Goal: Task Accomplishment & Management: Complete application form

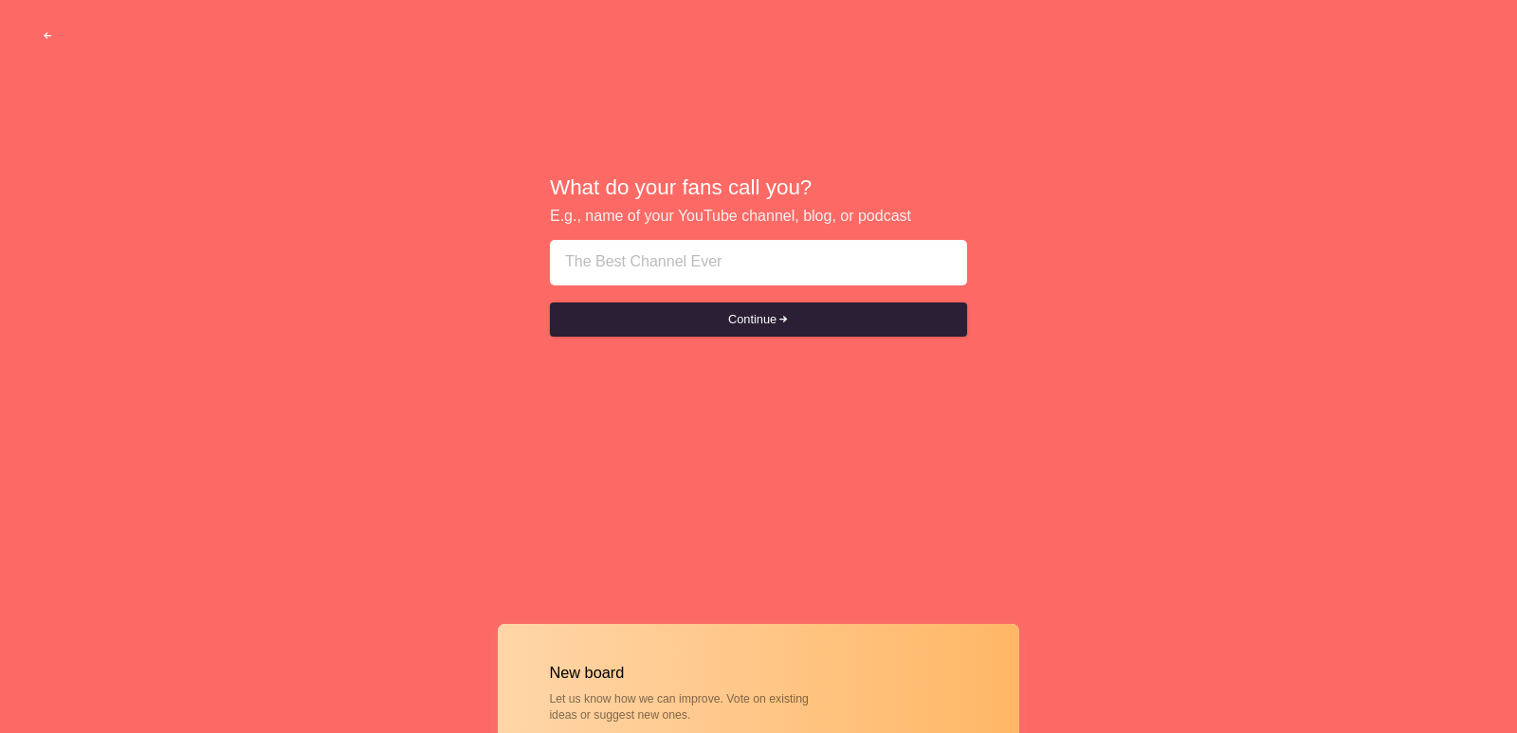
click at [721, 319] on button "Continue" at bounding box center [758, 319] width 417 height 34
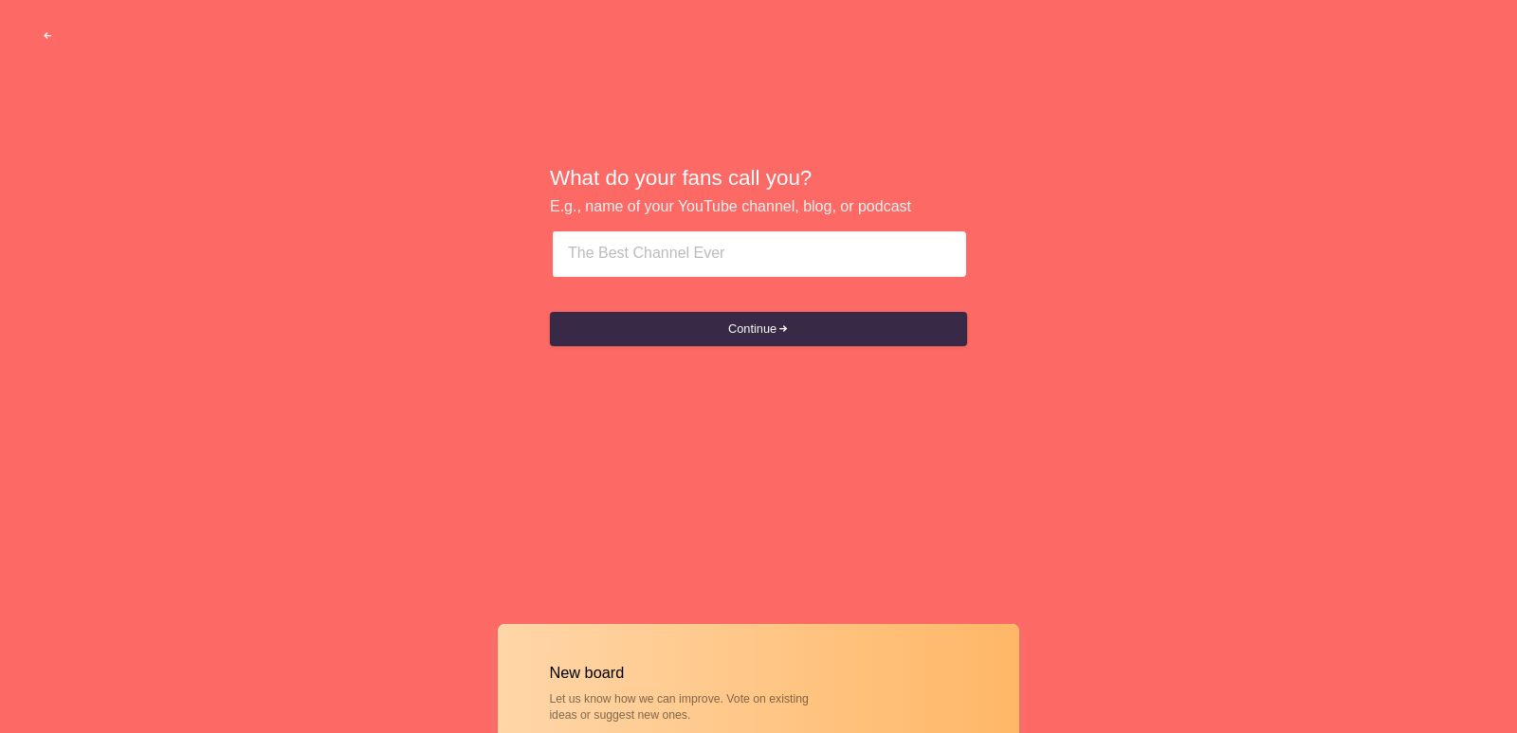
click at [633, 254] on input at bounding box center [759, 254] width 383 height 46
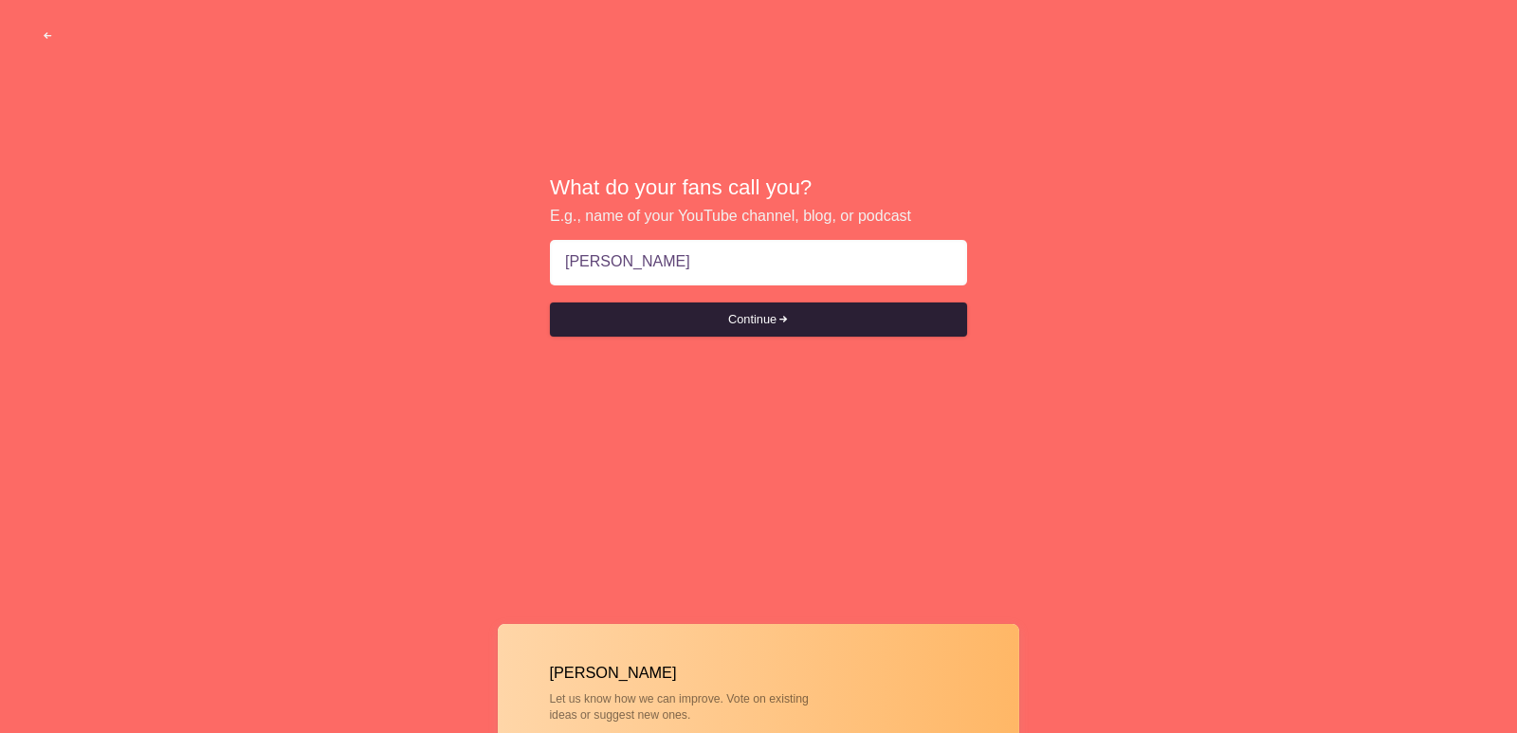
click at [763, 322] on button "Continue" at bounding box center [758, 319] width 417 height 34
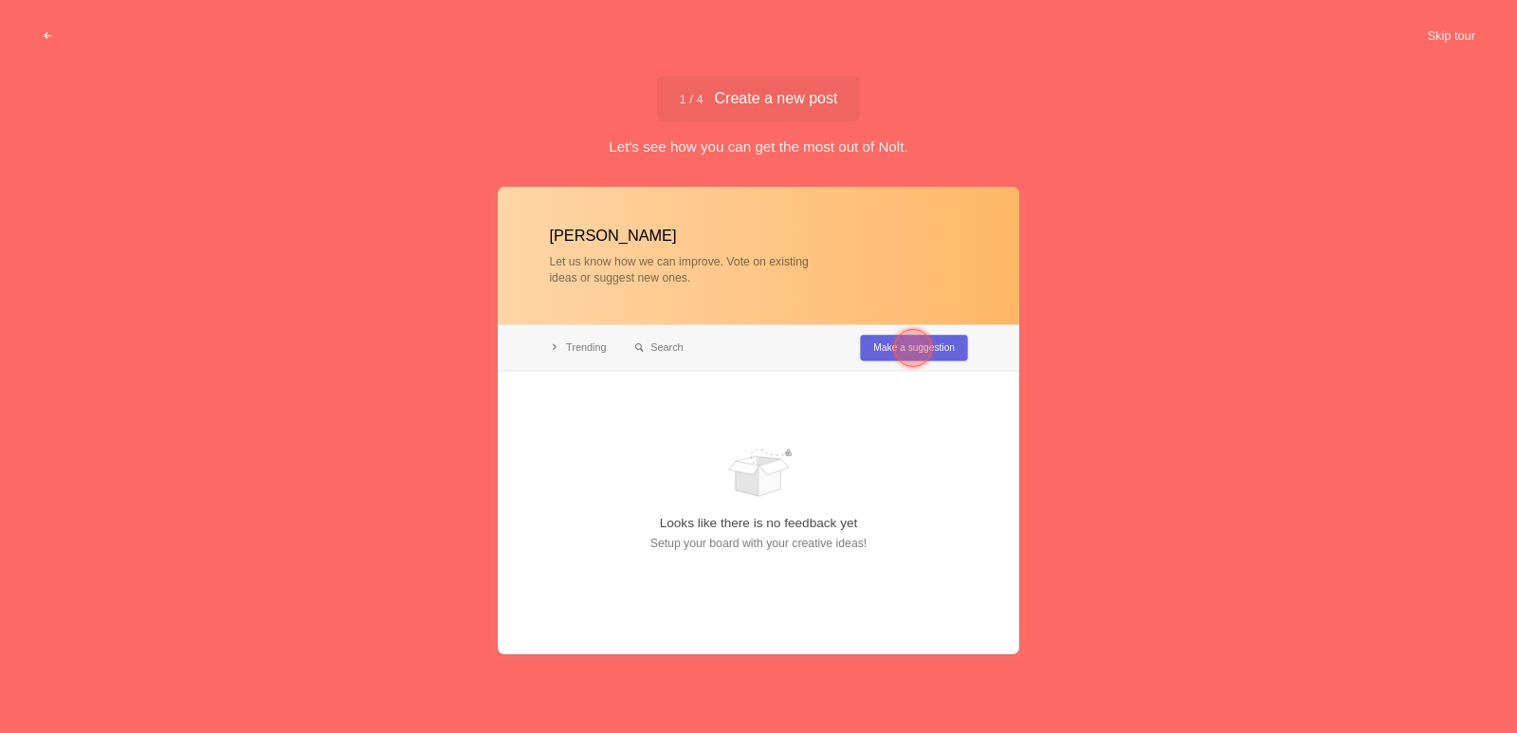
type input "[PERSON_NAME]"
click at [927, 349] on div at bounding box center [913, 348] width 38 height 38
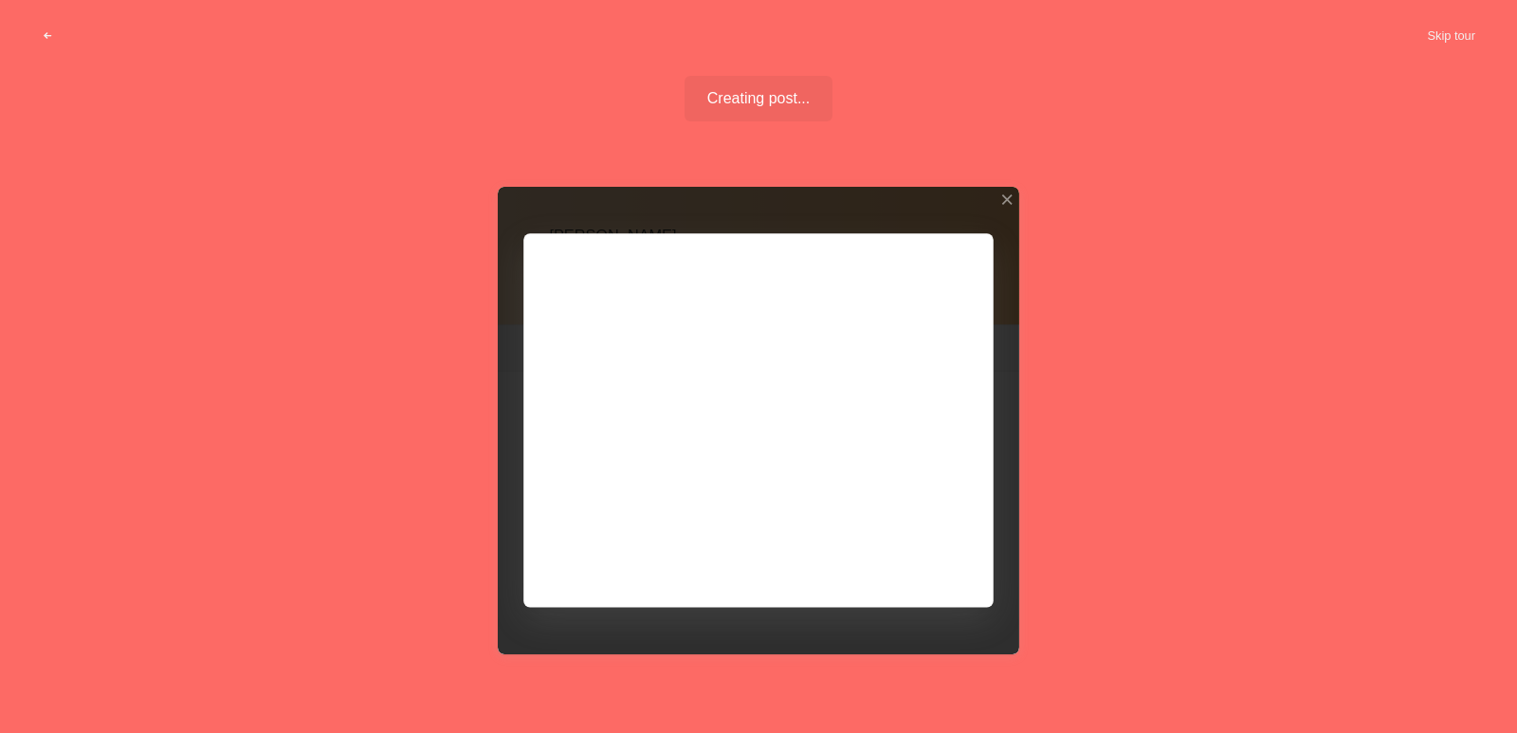
click at [757, 345] on div at bounding box center [758, 420] width 521 height 467
click at [764, 361] on div at bounding box center [758, 420] width 521 height 467
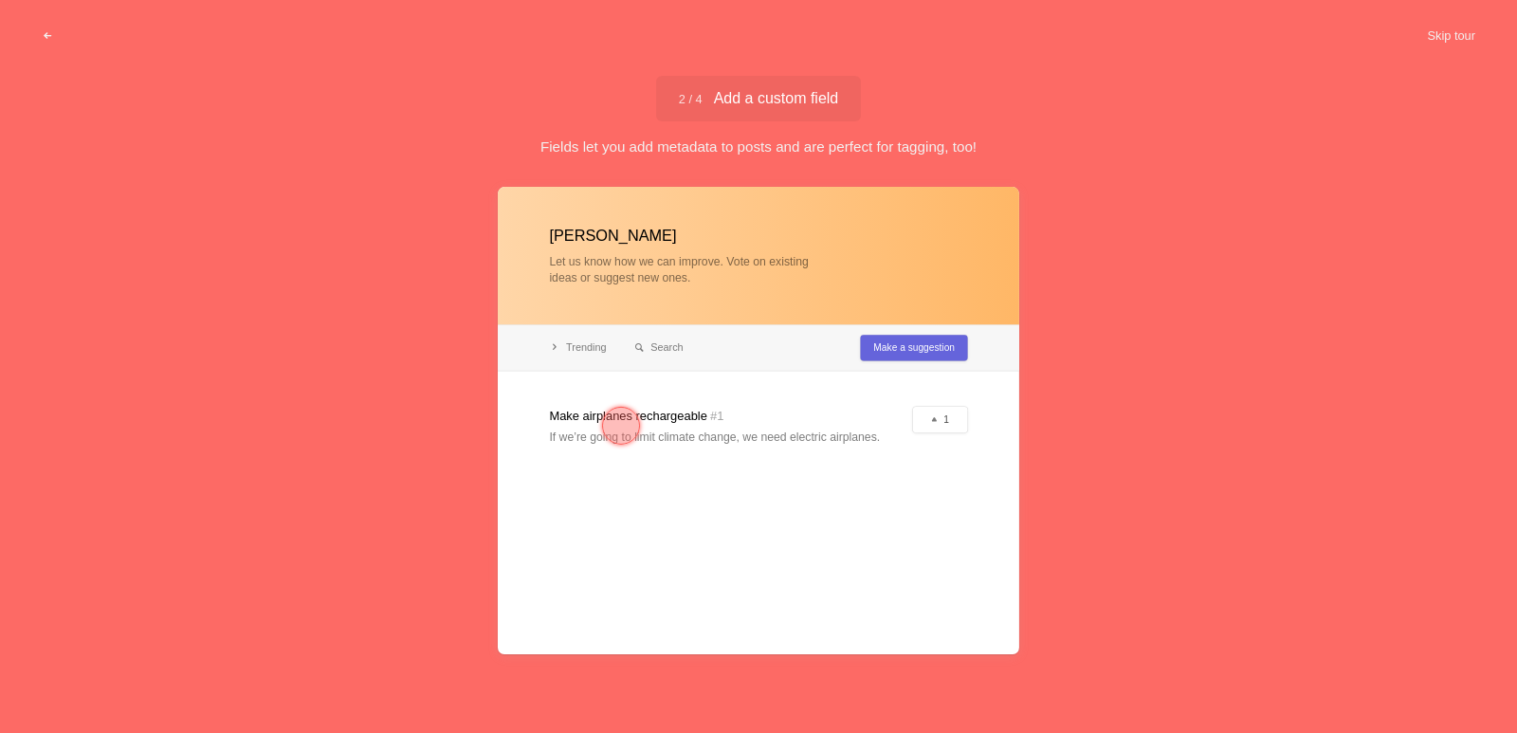
click at [612, 422] on div at bounding box center [621, 426] width 38 height 38
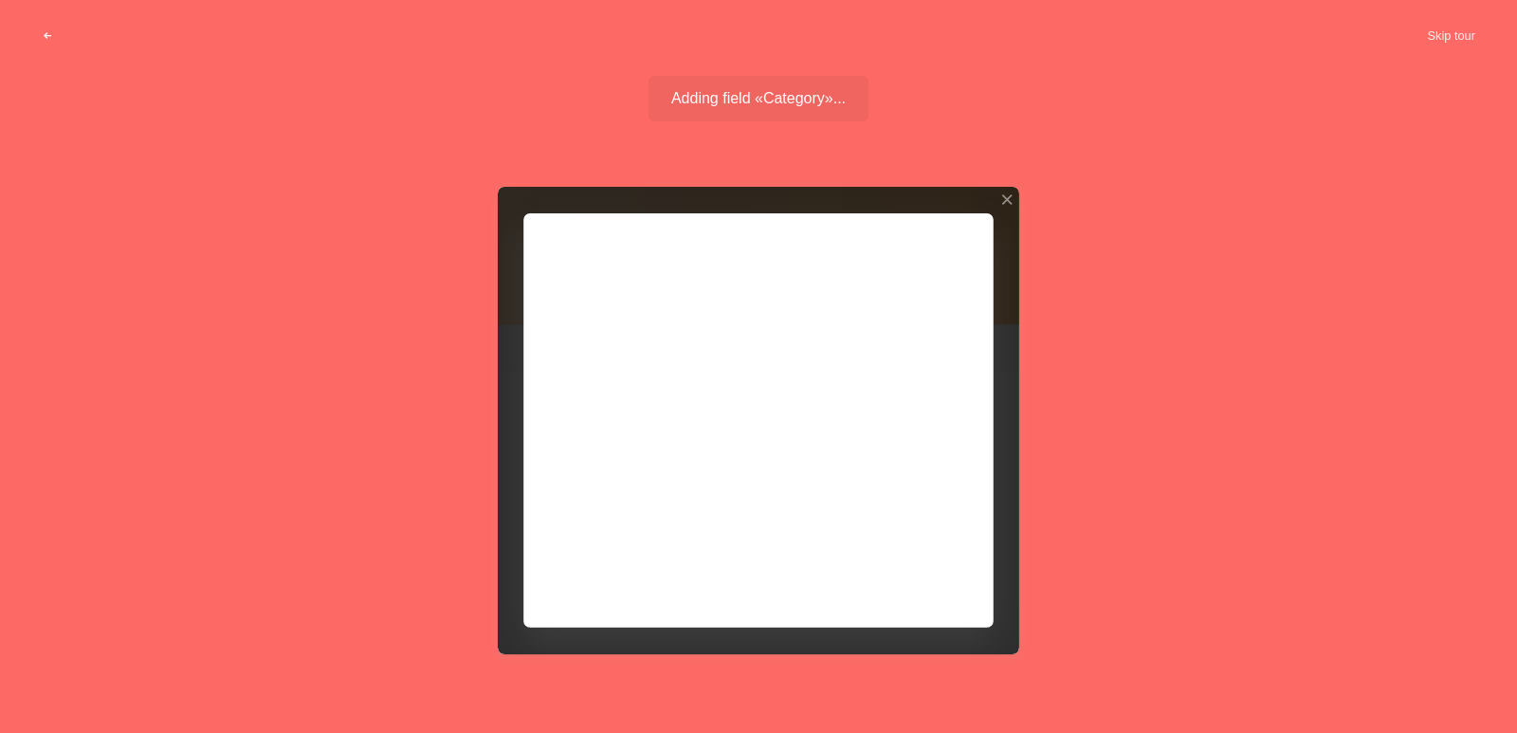
click at [700, 396] on div at bounding box center [758, 420] width 521 height 467
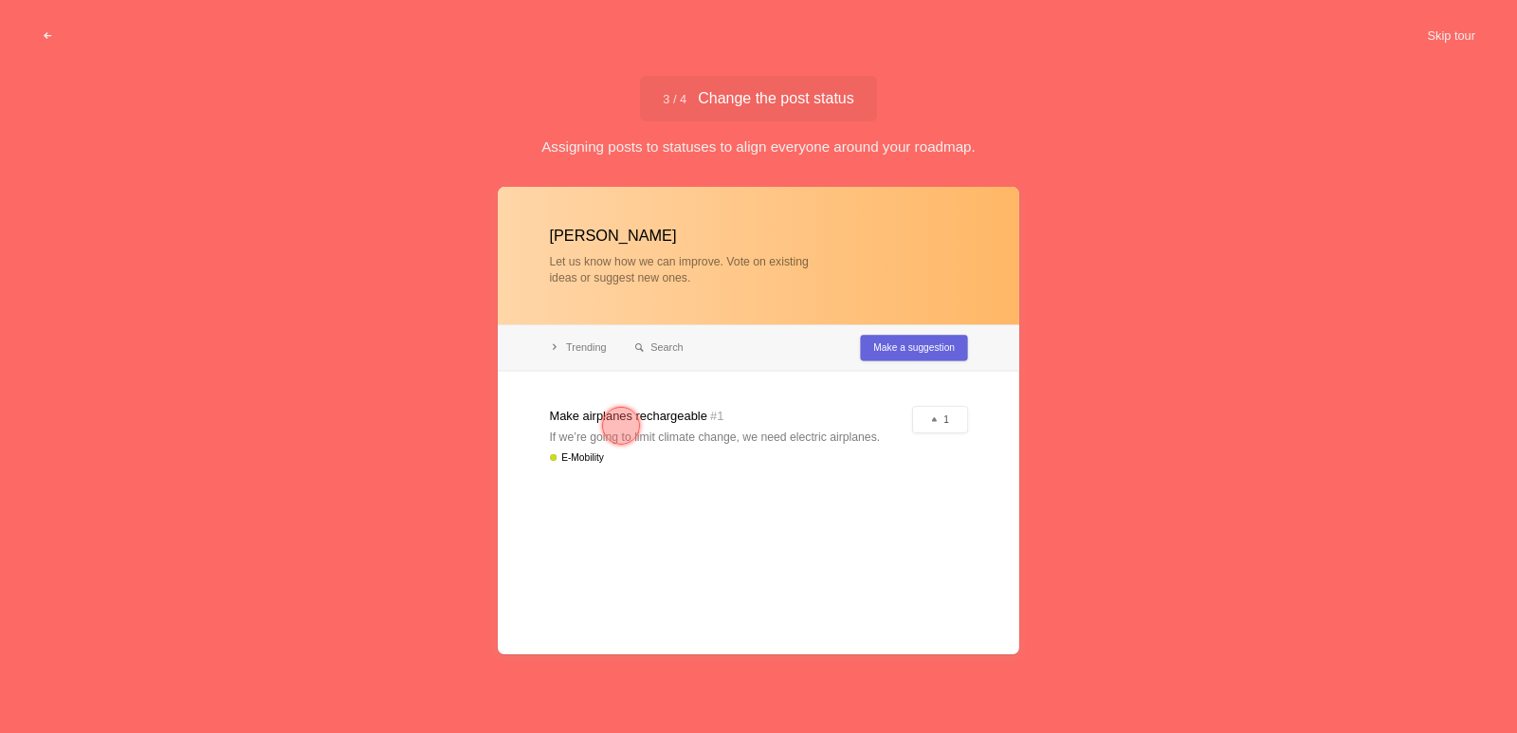
click at [936, 350] on div at bounding box center [758, 420] width 521 height 467
click at [573, 417] on div at bounding box center [758, 420] width 521 height 467
click at [609, 417] on div at bounding box center [621, 426] width 38 height 38
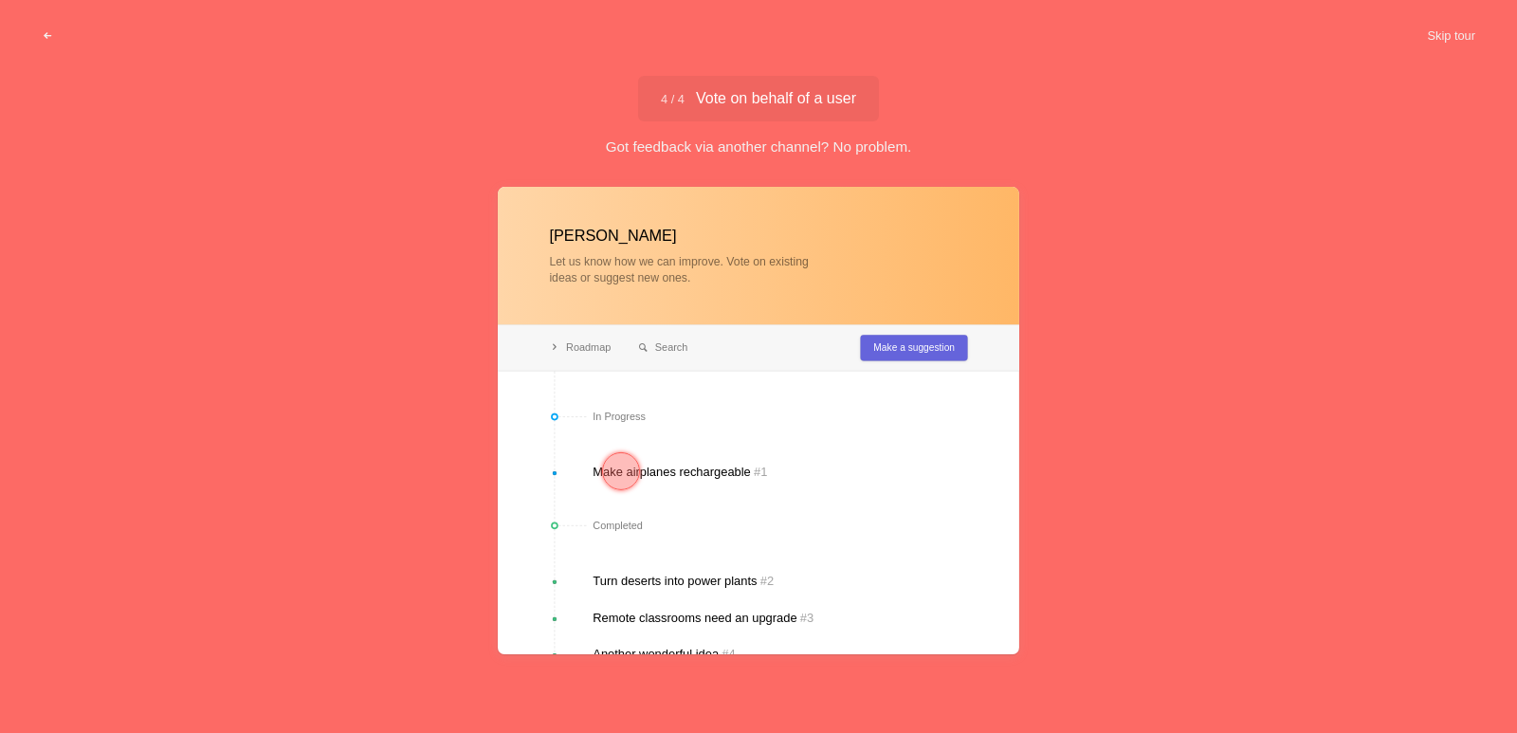
click at [640, 476] on div at bounding box center [621, 471] width 68 height 68
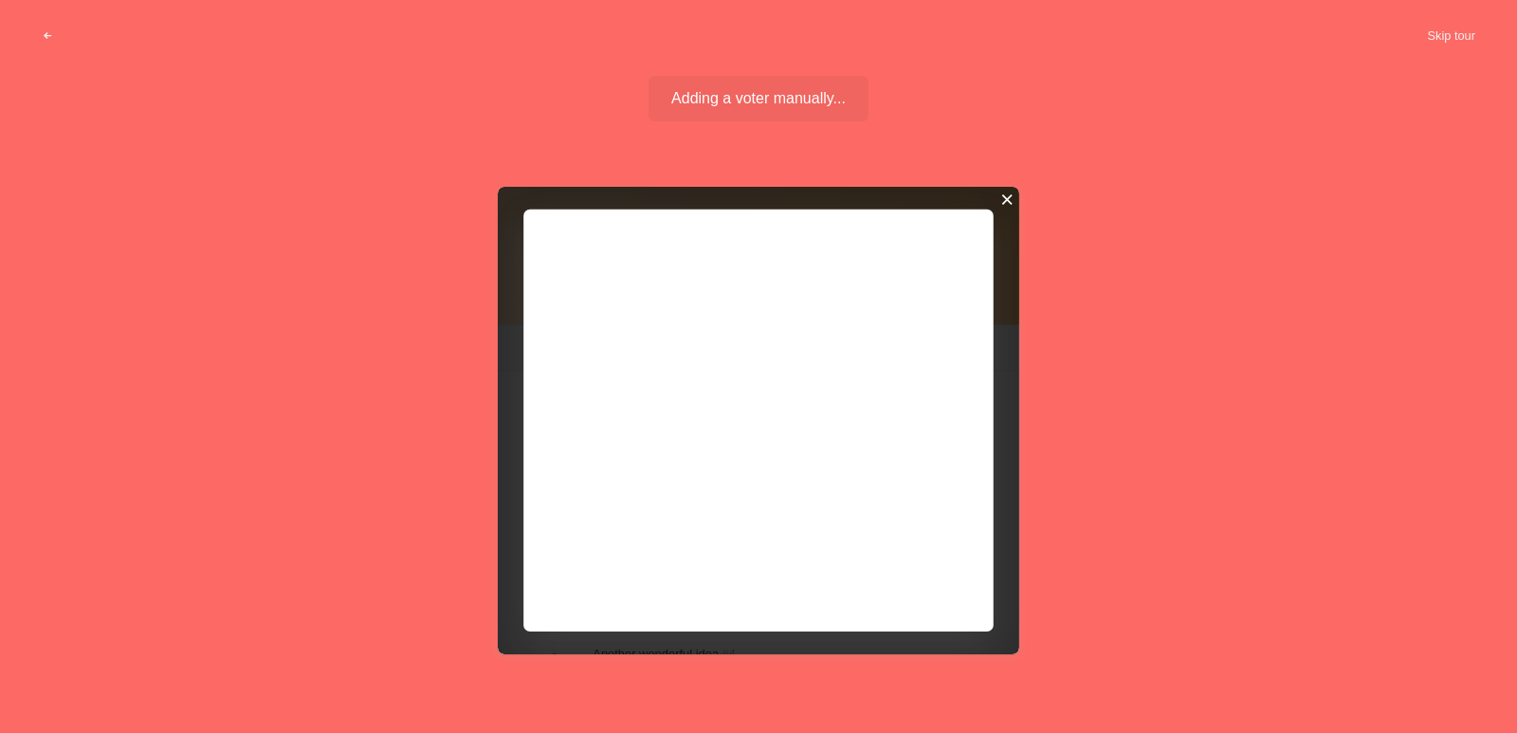
click at [1009, 195] on div at bounding box center [1006, 199] width 13 height 13
